Goal: Information Seeking & Learning: Understand process/instructions

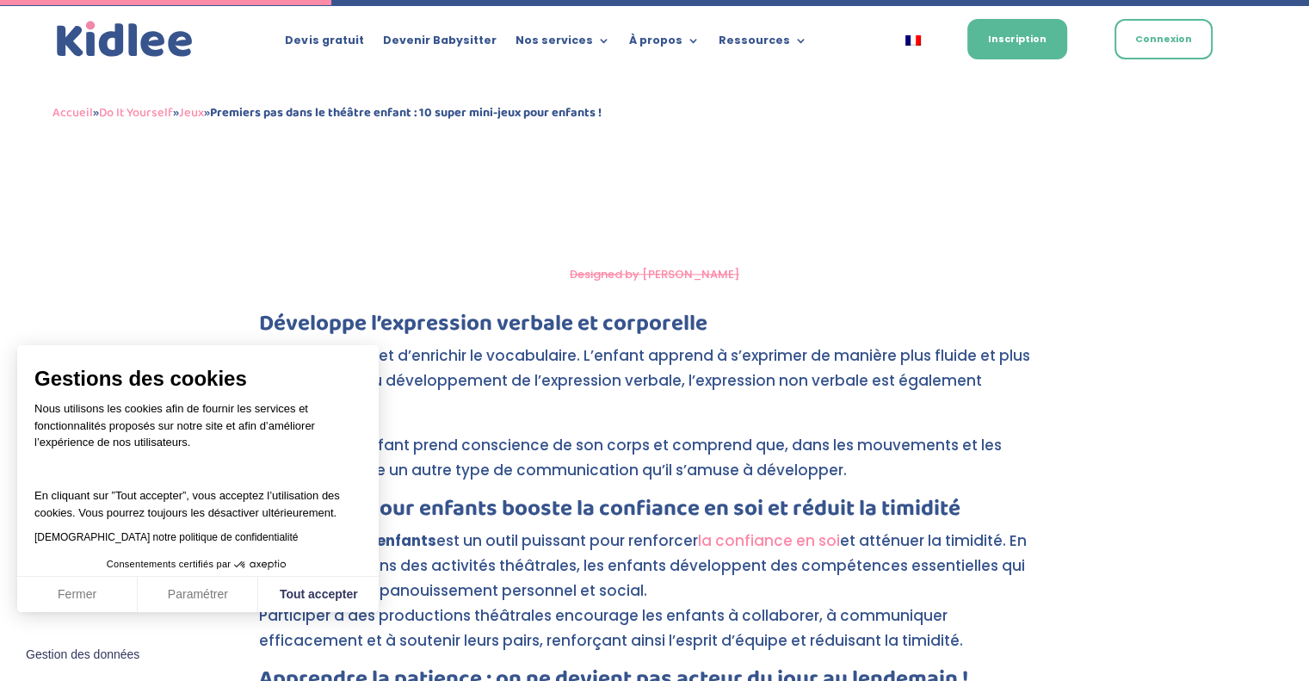
scroll to position [1920, 0]
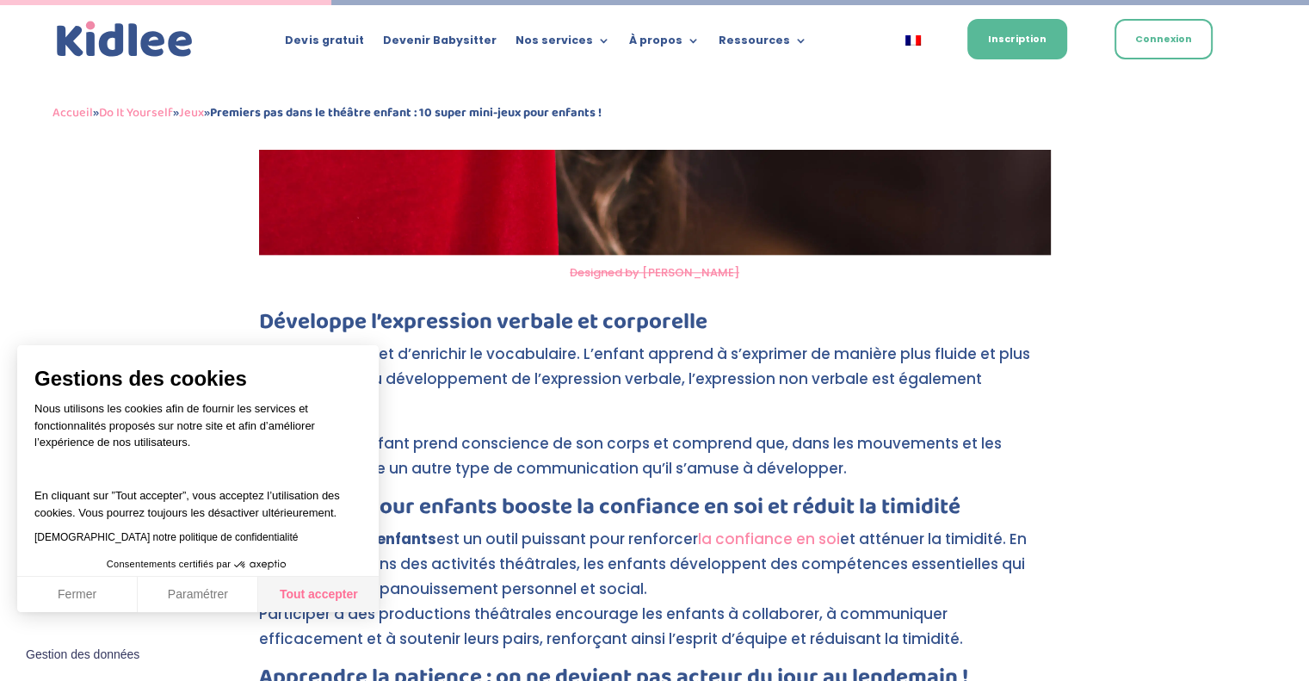
click at [327, 595] on button "Tout accepter" at bounding box center [318, 595] width 120 height 36
checkbox input "true"
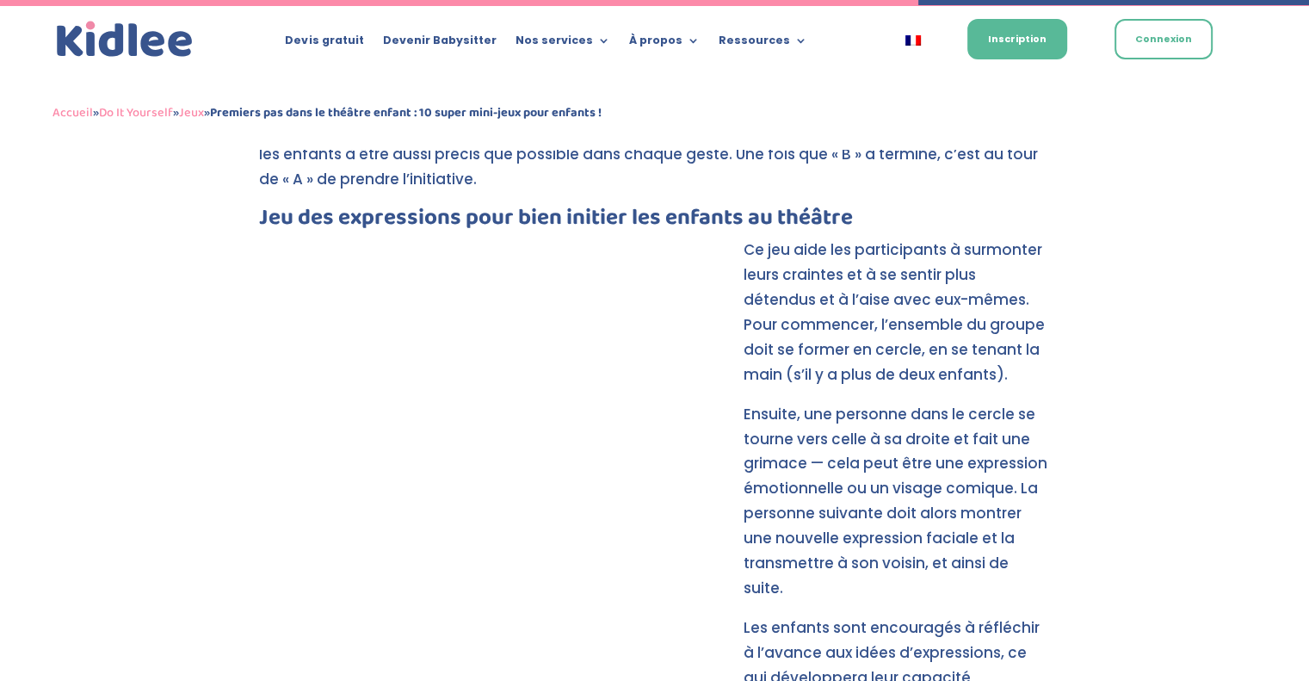
scroll to position [5317, 0]
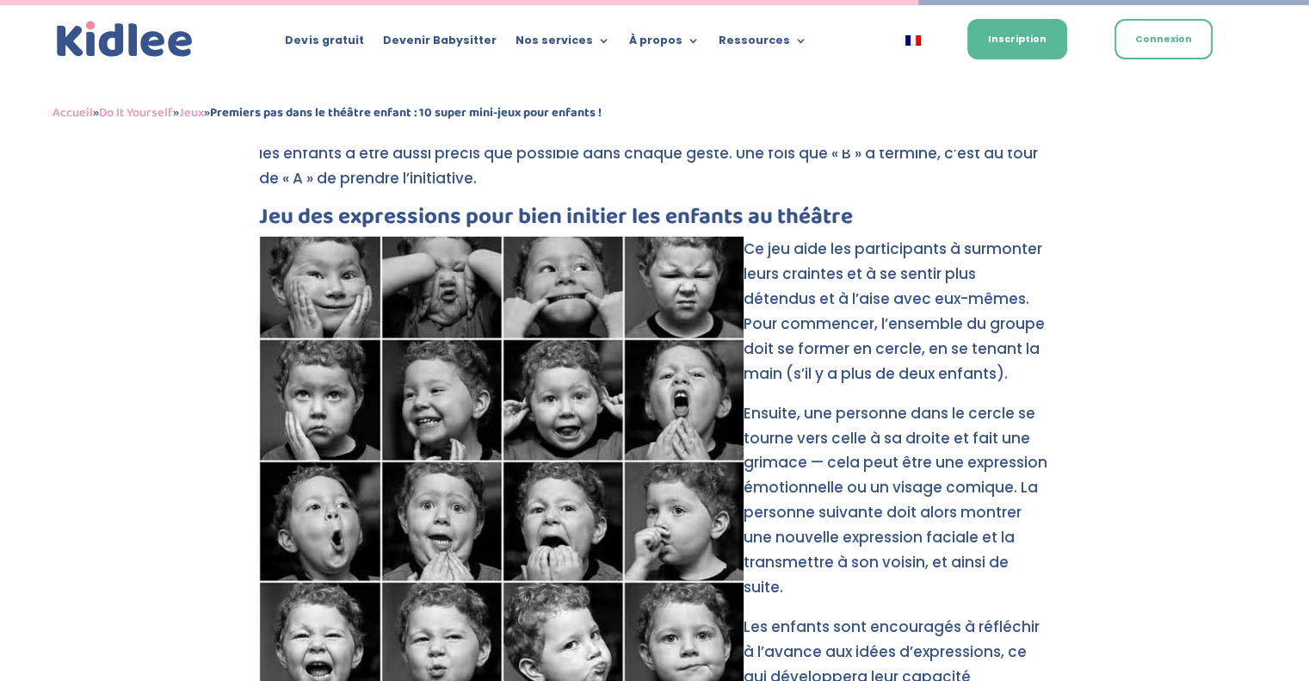
click at [748, 237] on p "Ce jeu aide les participants à surmonter leurs craintes et à se sentir plus dét…" at bounding box center [655, 319] width 792 height 164
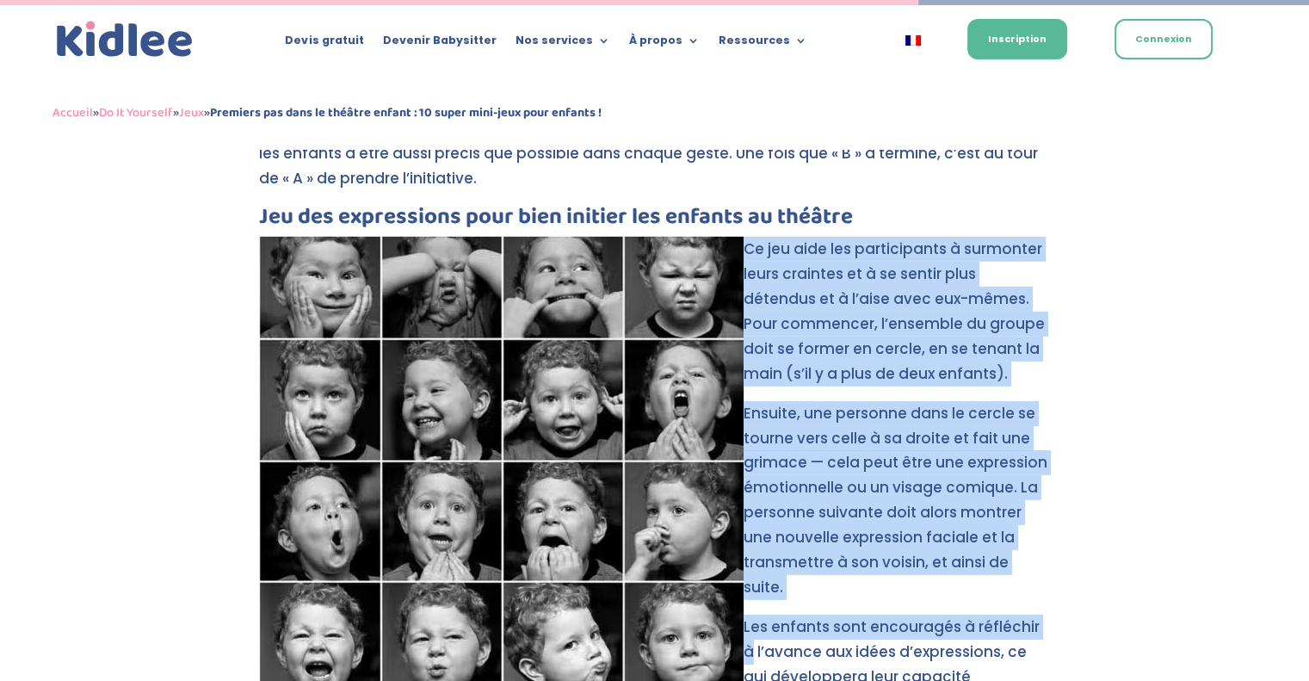
drag, startPoint x: 748, startPoint y: 200, endPoint x: 1084, endPoint y: 560, distance: 493.2
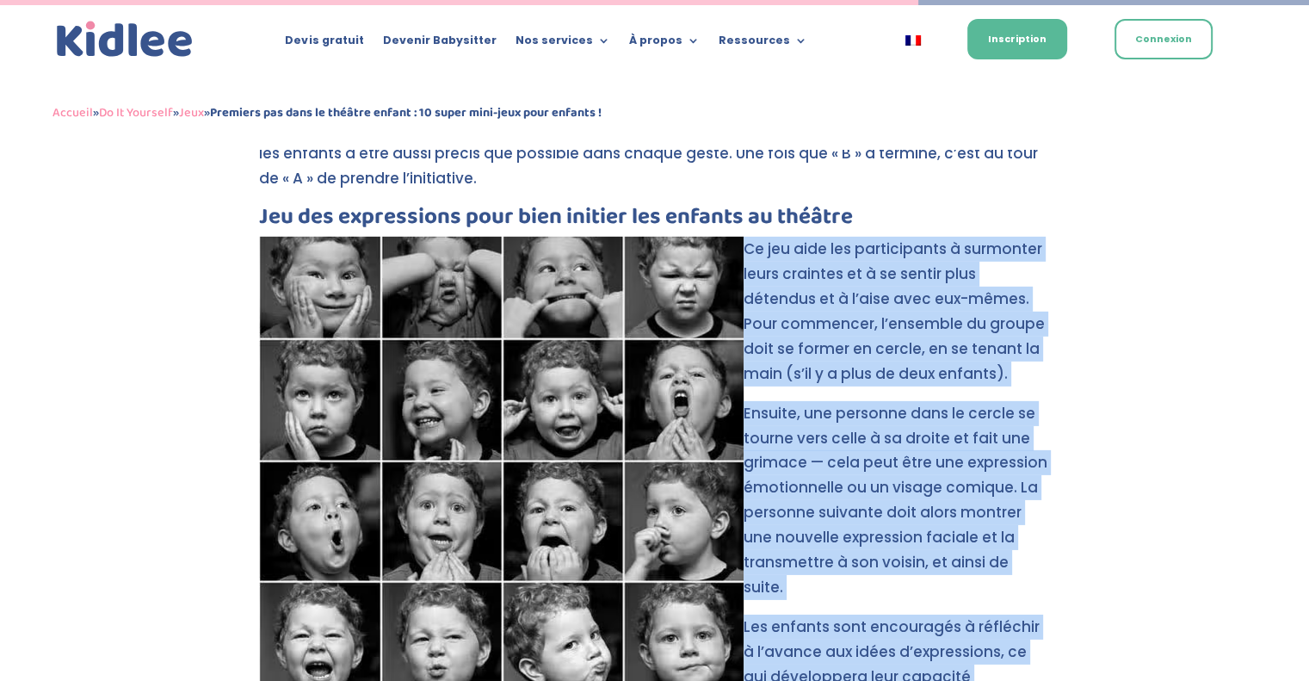
copy div "Ce jeu aide les participants à surmonter leurs craintes et à se sentir plus dét…"
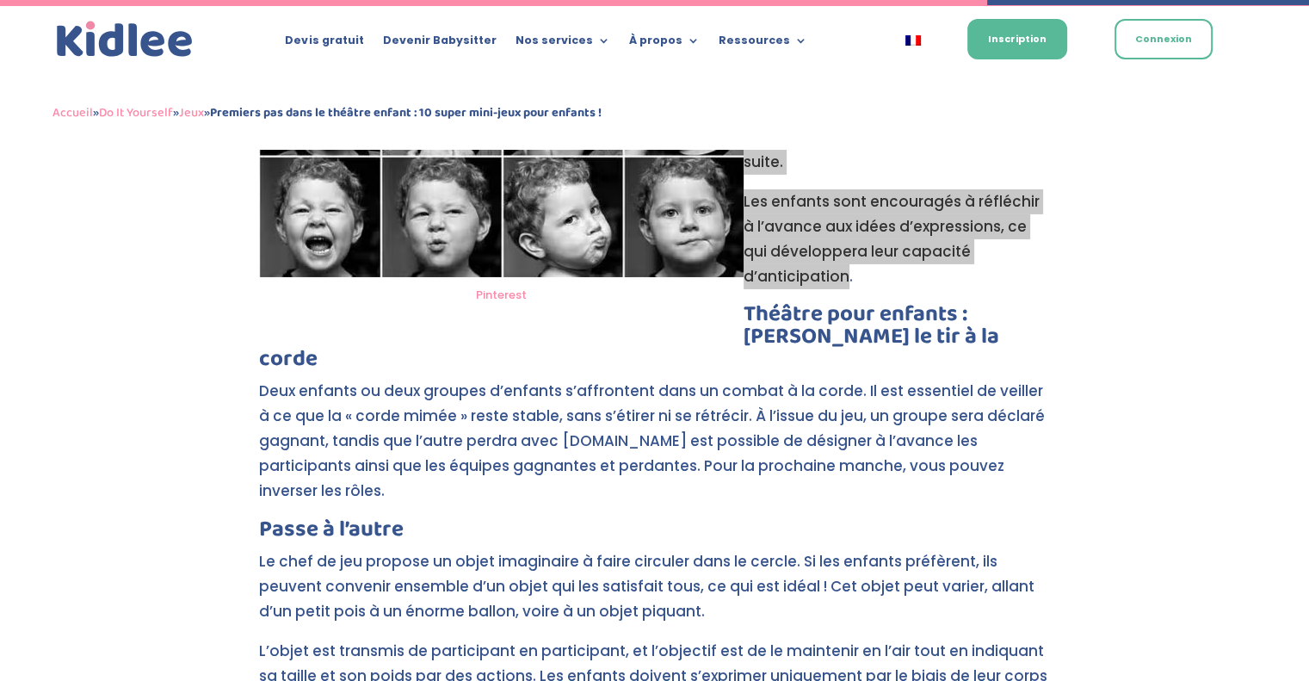
scroll to position [5714, 0]
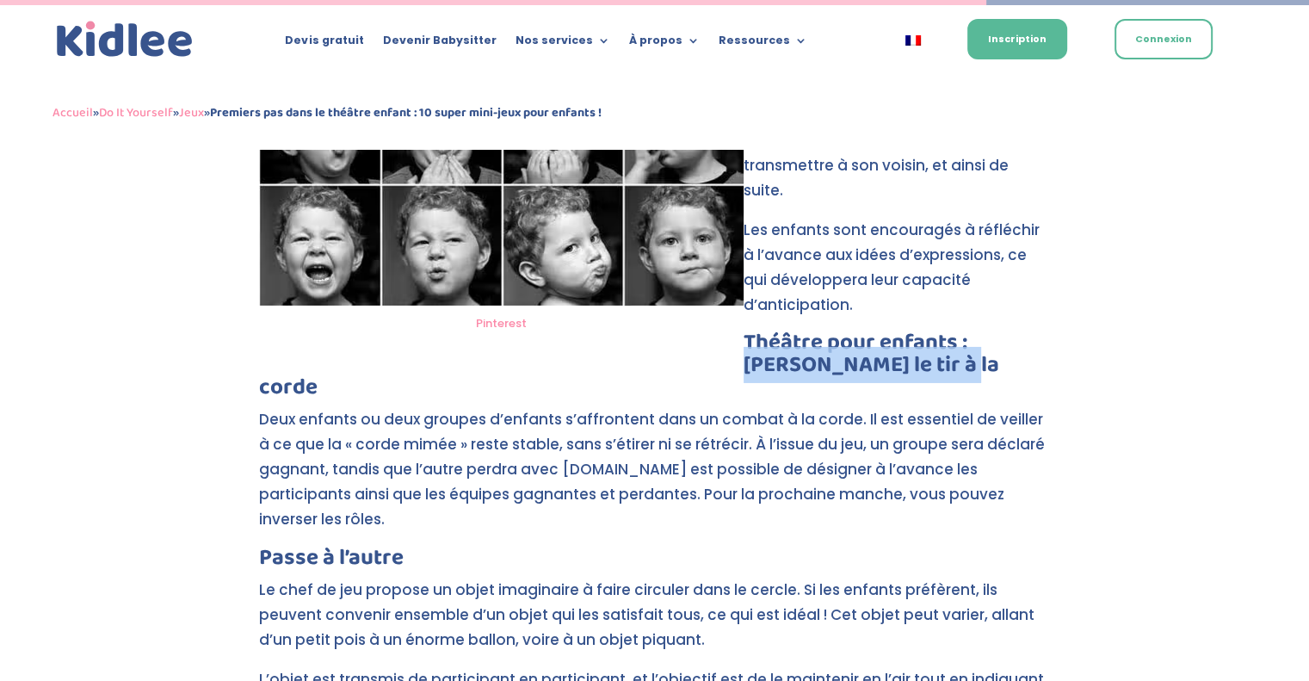
drag, startPoint x: 919, startPoint y: 261, endPoint x: 971, endPoint y: 238, distance: 56.6
click at [971, 331] on h3 "Théâtre pour enfants : [PERSON_NAME] le tir à la corde" at bounding box center [655, 369] width 792 height 76
copy h3 "[PERSON_NAME] le tir à la corde"
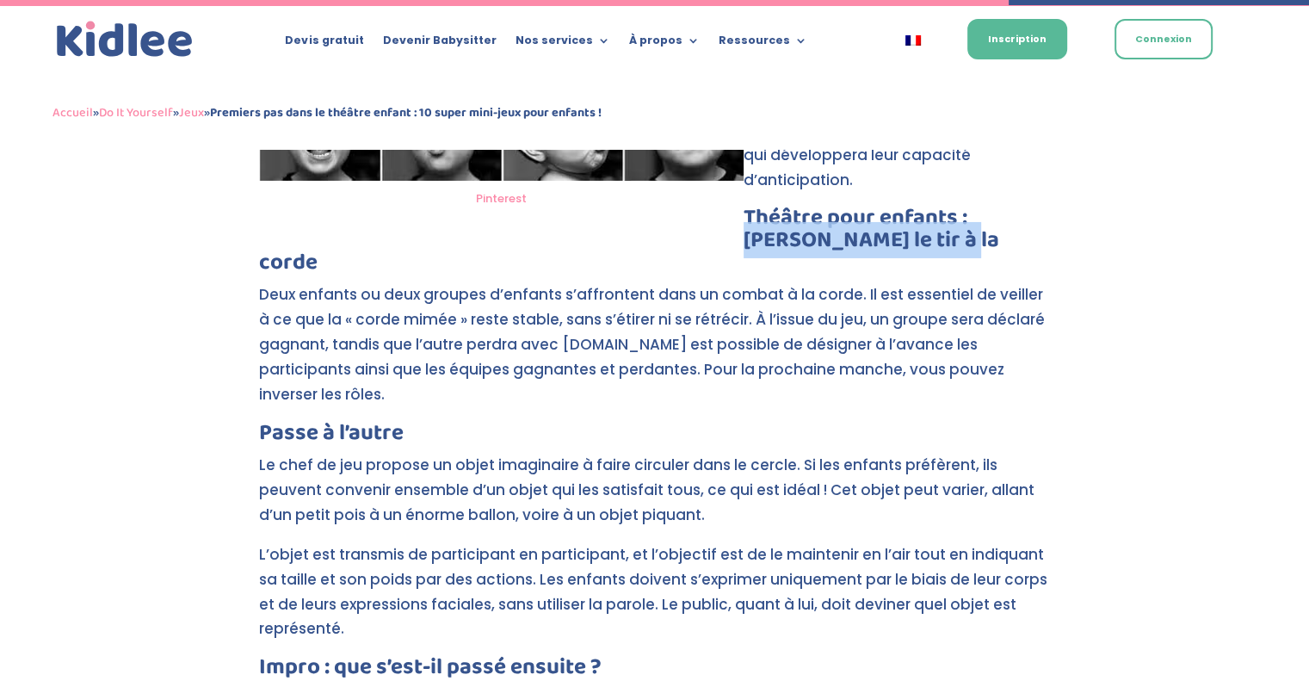
scroll to position [5840, 0]
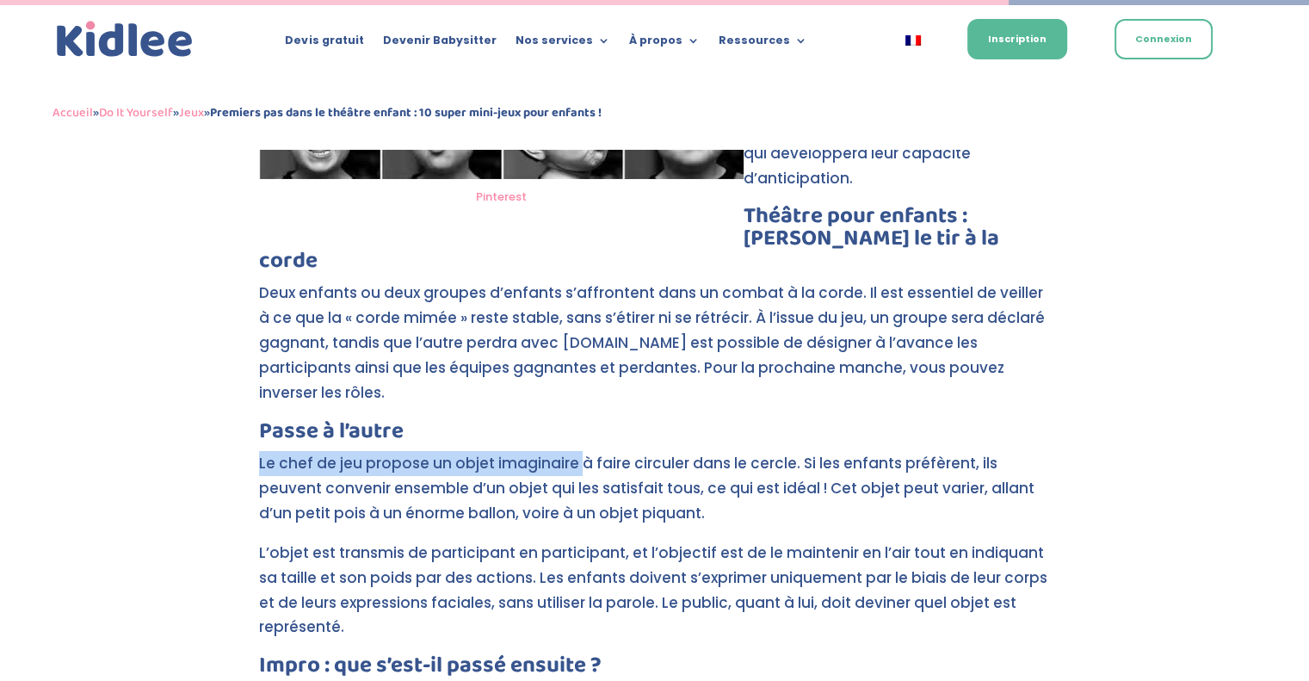
drag, startPoint x: 258, startPoint y: 362, endPoint x: 580, endPoint y: 368, distance: 321.9
click at [580, 451] on p "Le chef de jeu propose un objet imaginaire à faire circuler dans le cercle. Si …" at bounding box center [655, 495] width 792 height 89
click at [489, 451] on p "Le chef de jeu propose un objet imaginaire à faire circuler dans le cercle. Si …" at bounding box center [655, 495] width 792 height 89
drag, startPoint x: 452, startPoint y: 367, endPoint x: 790, endPoint y: 369, distance: 338.2
click at [790, 451] on p "Le chef de jeu propose un objet imaginaire à faire circuler dans le cercle. Si …" at bounding box center [655, 495] width 792 height 89
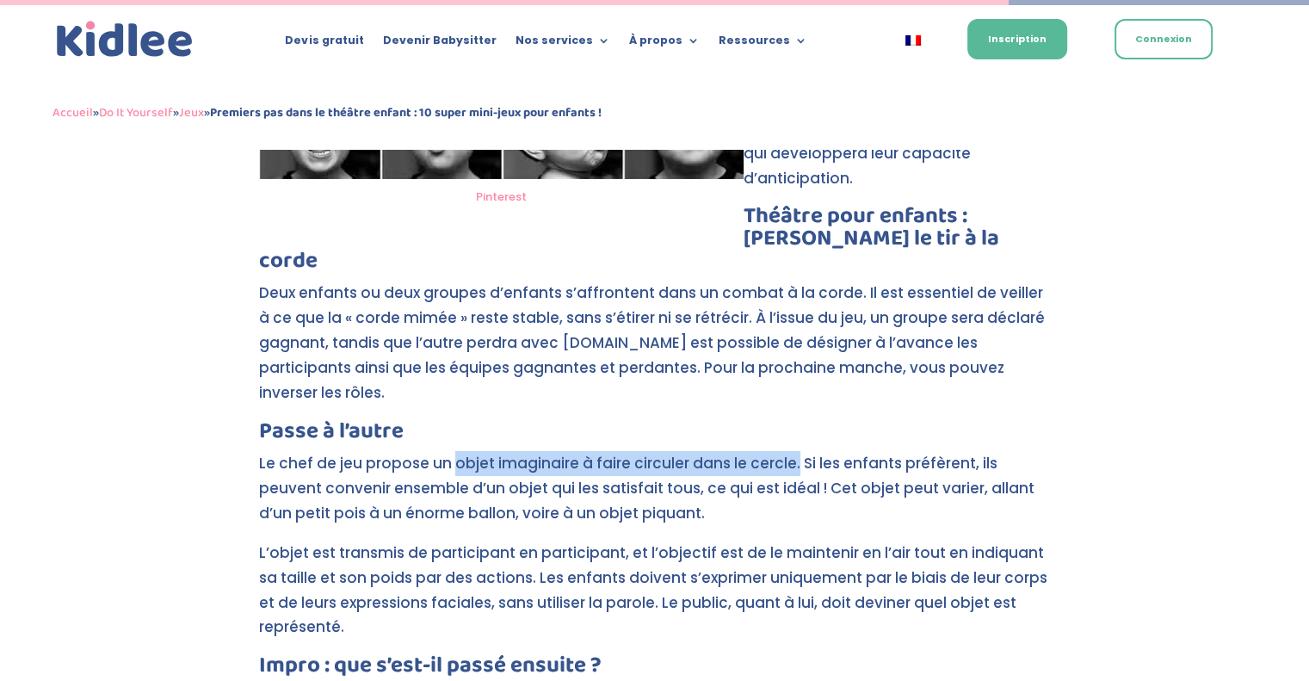
copy p "objet imaginaire à faire circuler dans le cercle."
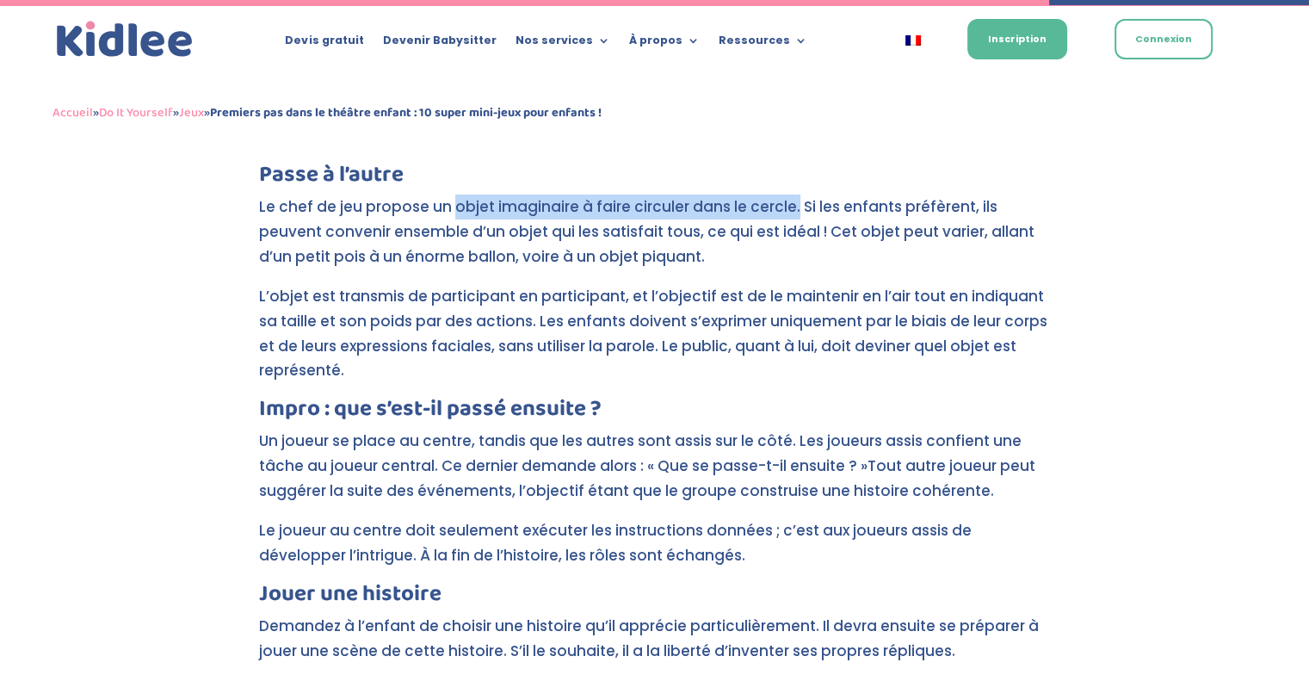
scroll to position [6023, 0]
